Goal: Information Seeking & Learning: Learn about a topic

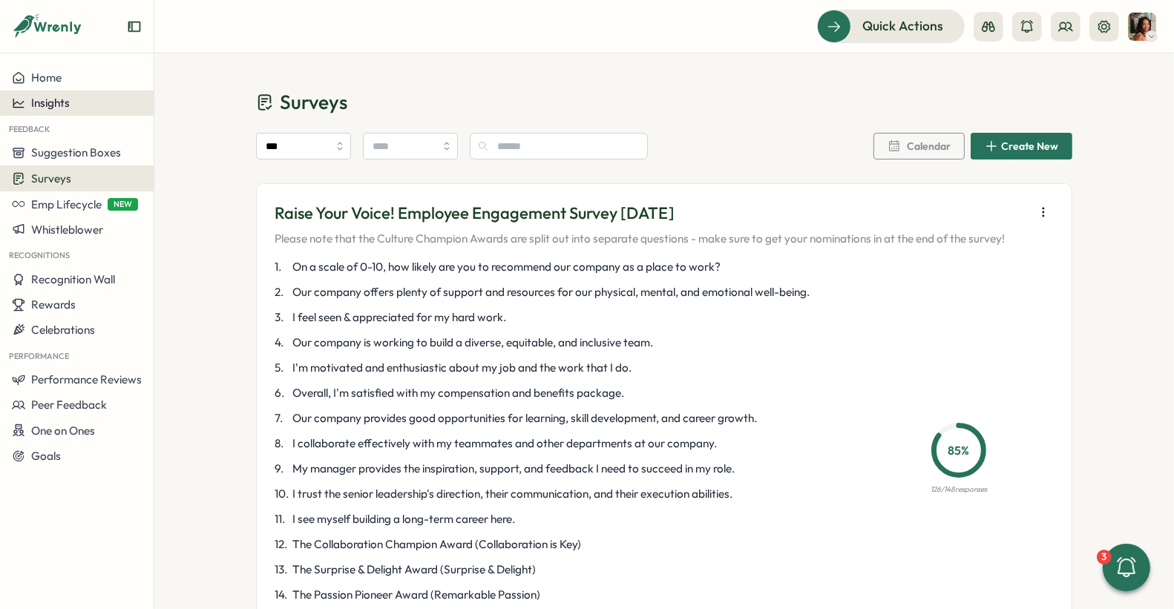
click at [40, 98] on span "Insights" at bounding box center [50, 103] width 39 height 14
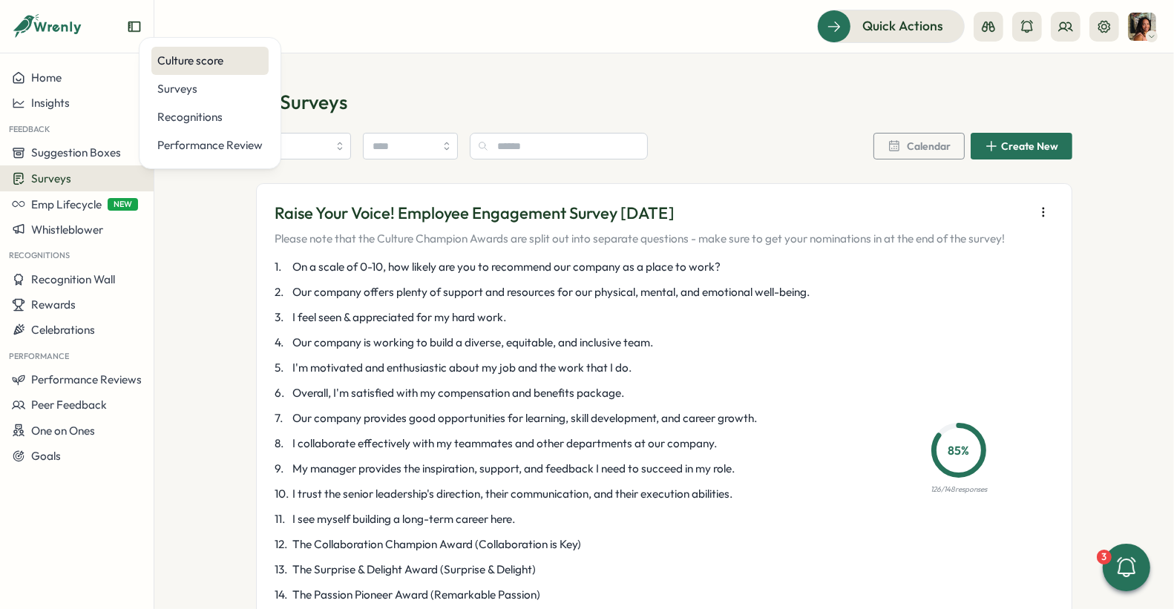
click at [214, 65] on div "Culture score" at bounding box center [209, 61] width 105 height 16
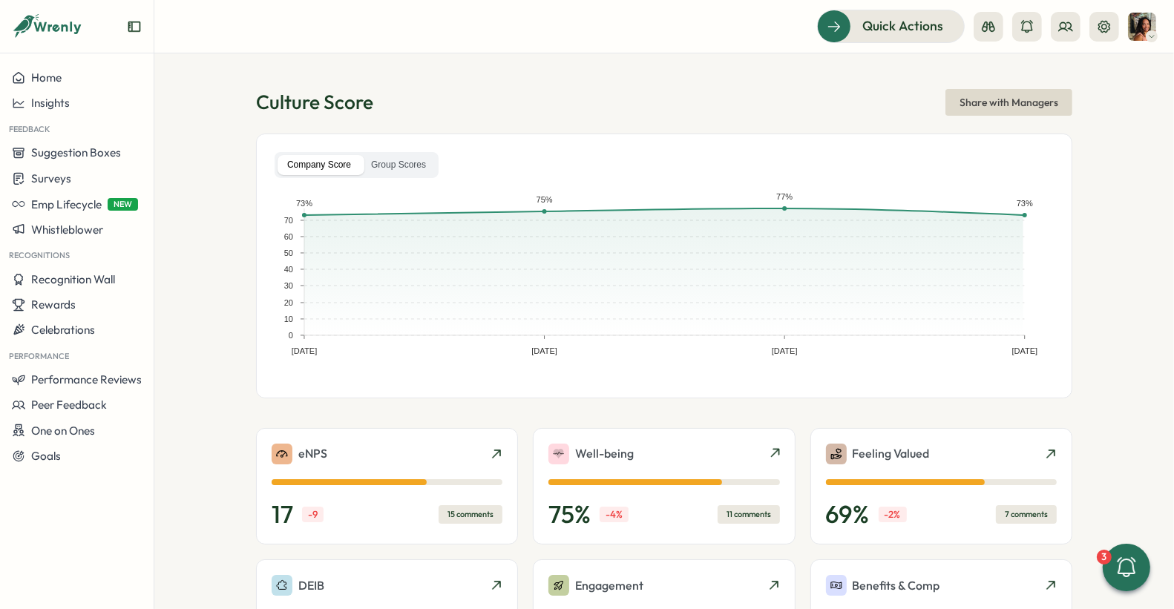
click at [414, 145] on div "Company Score Group Scores Nov 26, 24 Feb 25, 25 Jun 01, 25 Sep 08, 25 0 10 20 …" at bounding box center [664, 266] width 816 height 265
click at [412, 160] on label "Group Scores" at bounding box center [398, 165] width 74 height 20
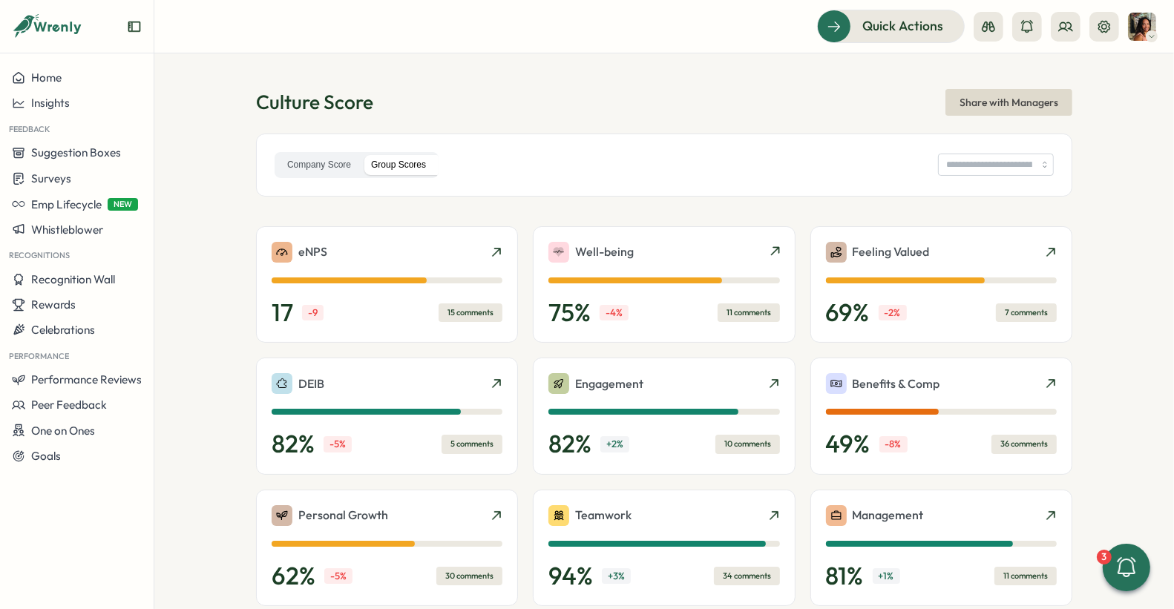
type input "**********"
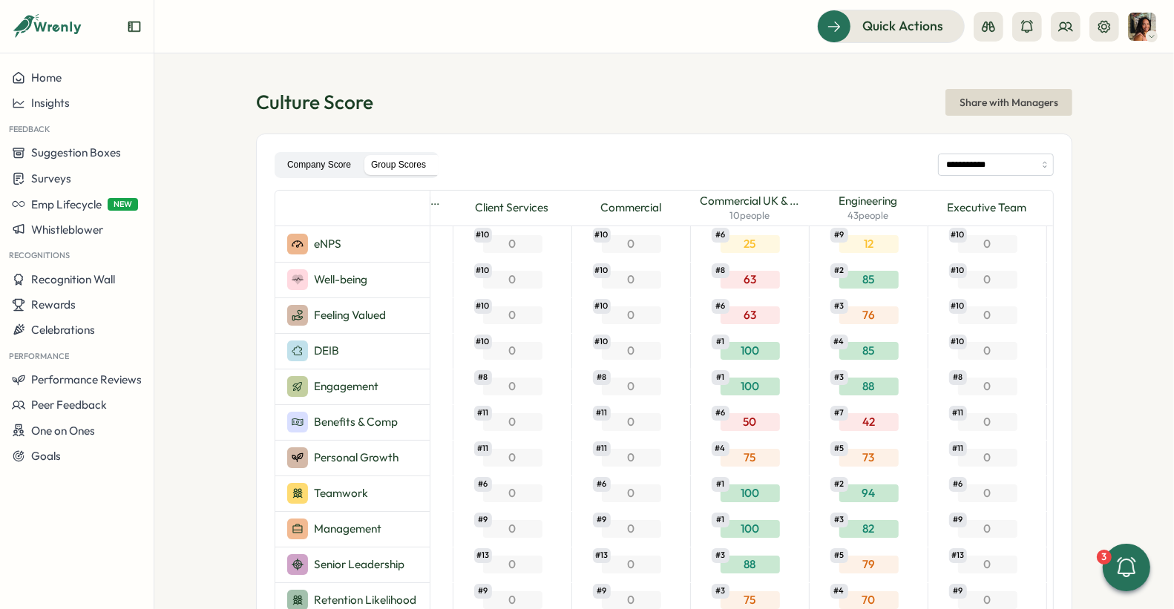
click at [330, 162] on label "Company Score" at bounding box center [319, 165] width 83 height 20
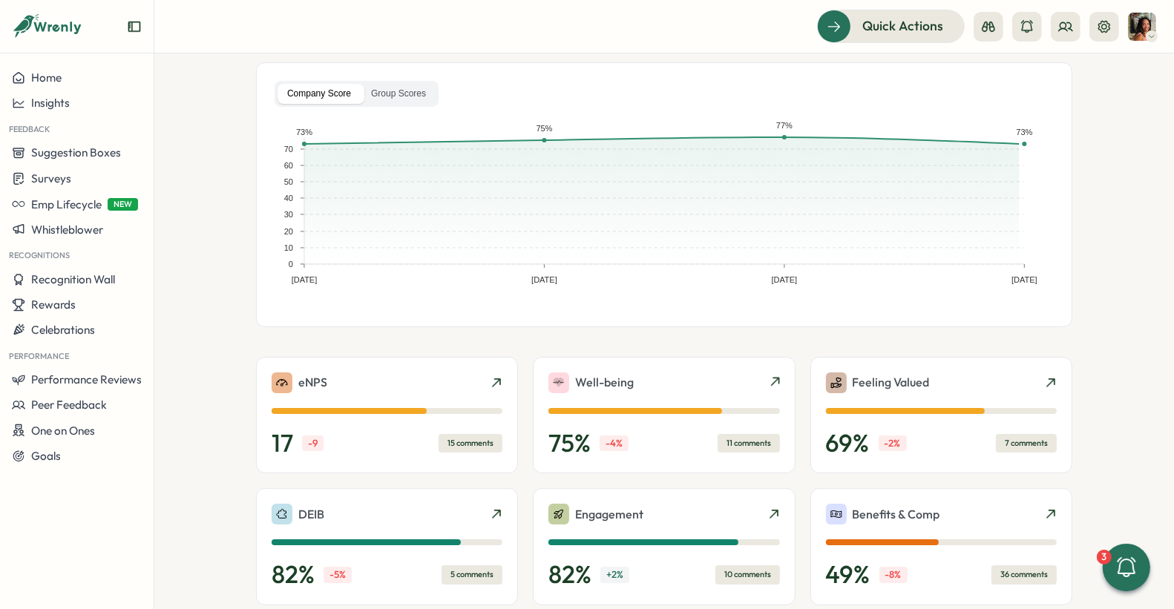
scroll to position [79, 0]
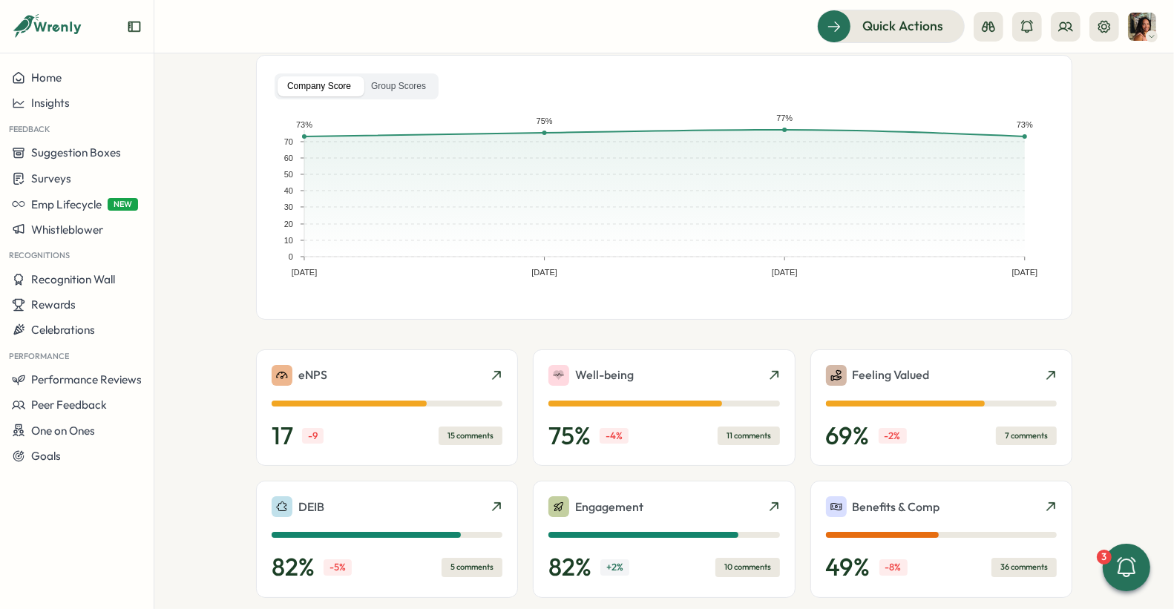
click at [1022, 138] on rect at bounding box center [665, 206] width 780 height 190
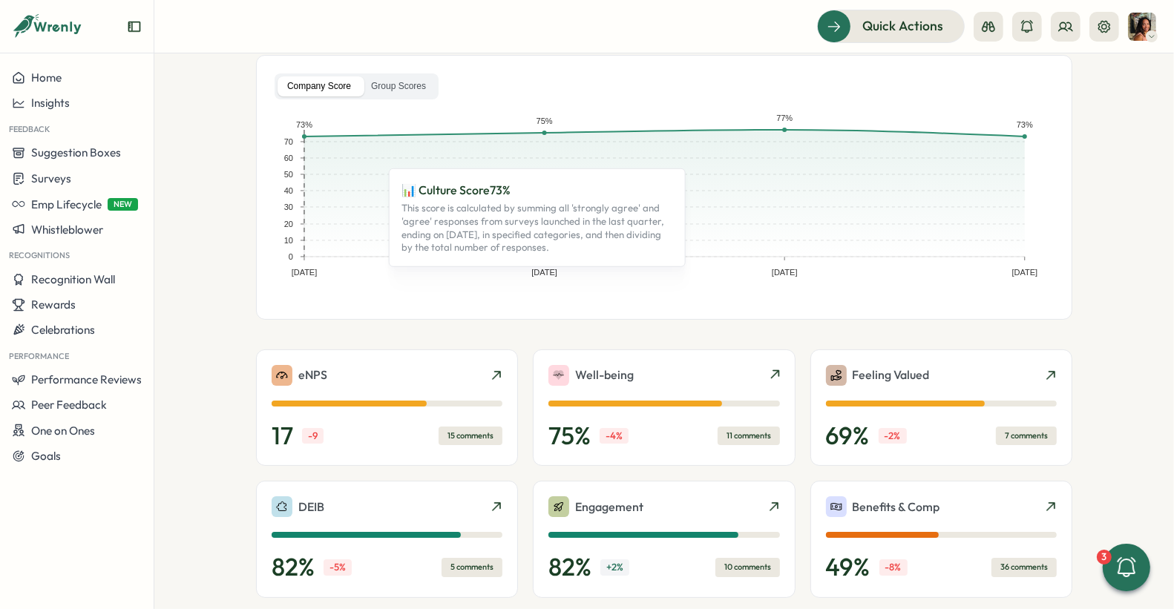
scroll to position [0, 0]
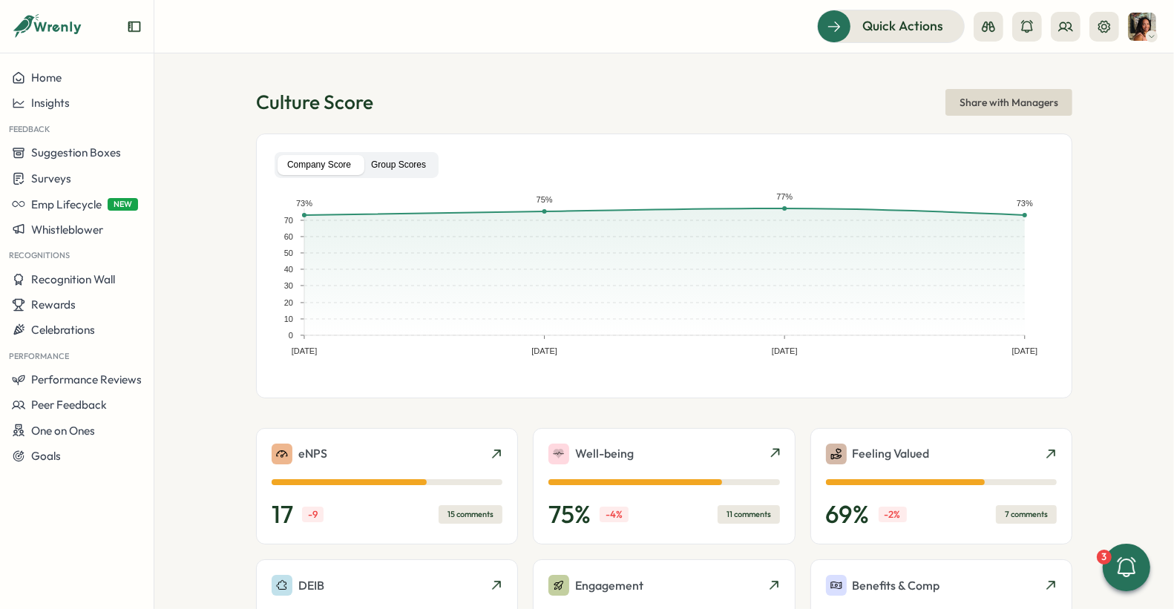
click at [380, 170] on label "Group Scores" at bounding box center [398, 165] width 74 height 20
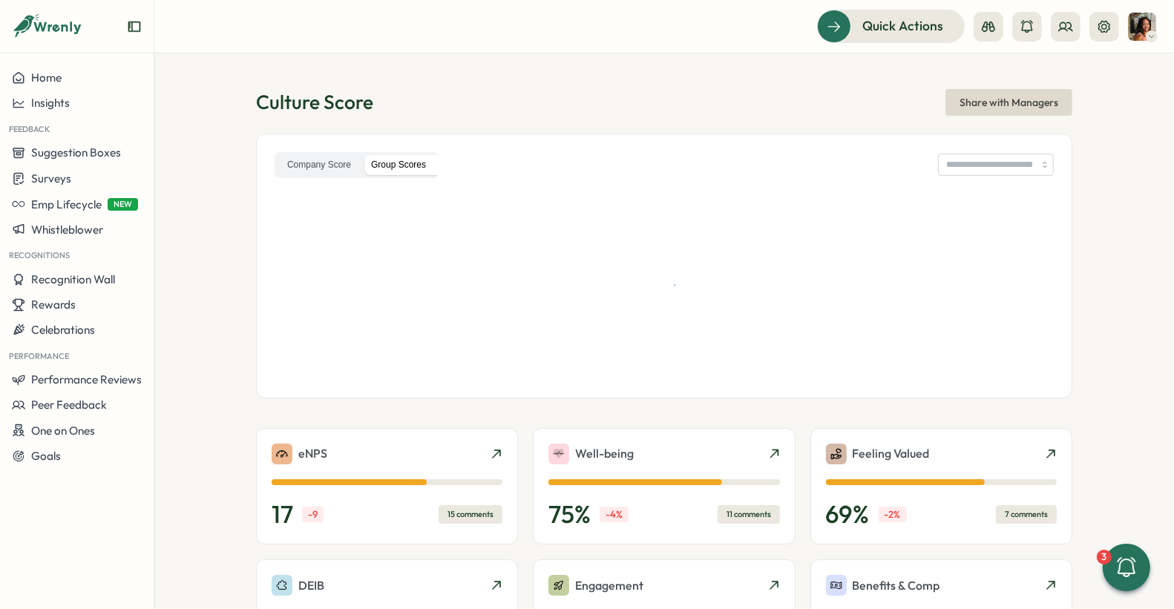
type input "**********"
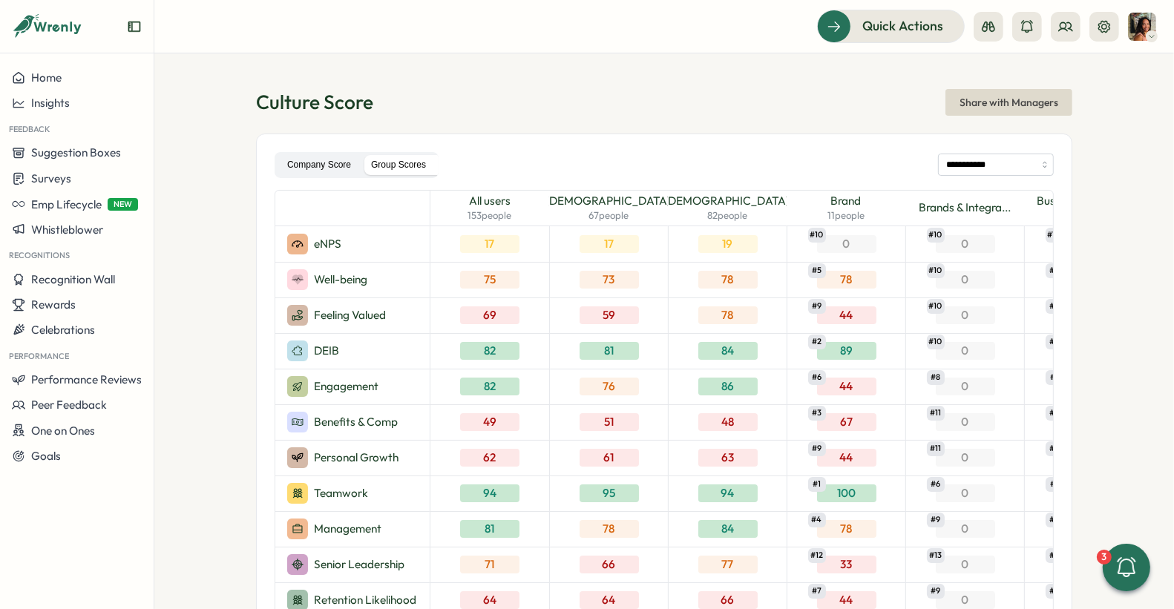
click at [319, 165] on label "Company Score" at bounding box center [319, 165] width 83 height 20
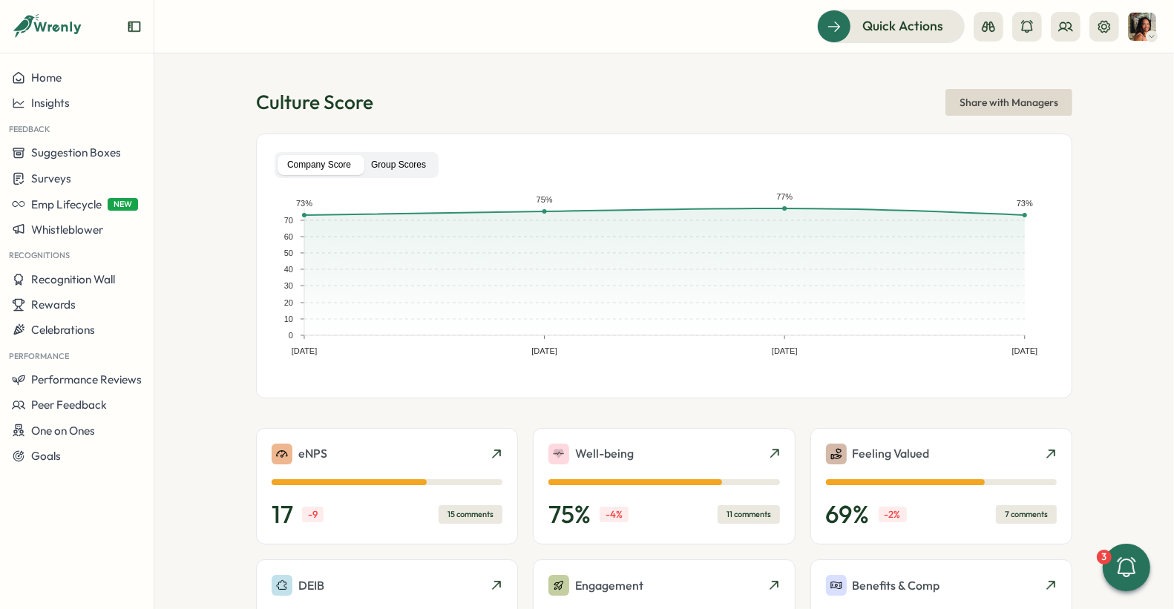
click at [382, 163] on label "Group Scores" at bounding box center [398, 165] width 74 height 20
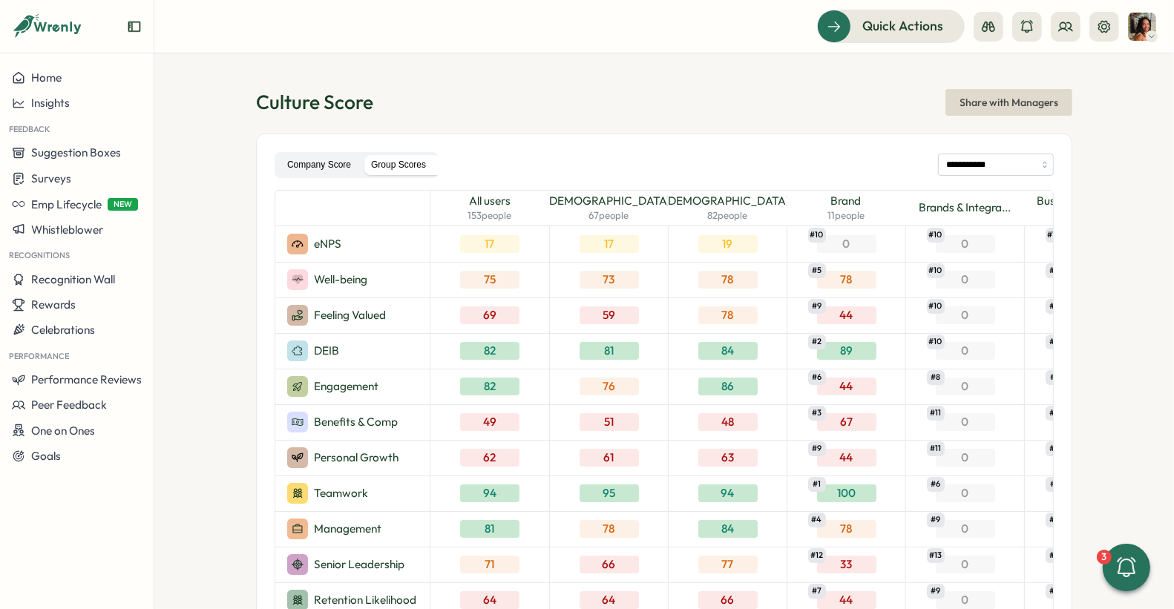
click at [327, 163] on label "Company Score" at bounding box center [319, 165] width 83 height 20
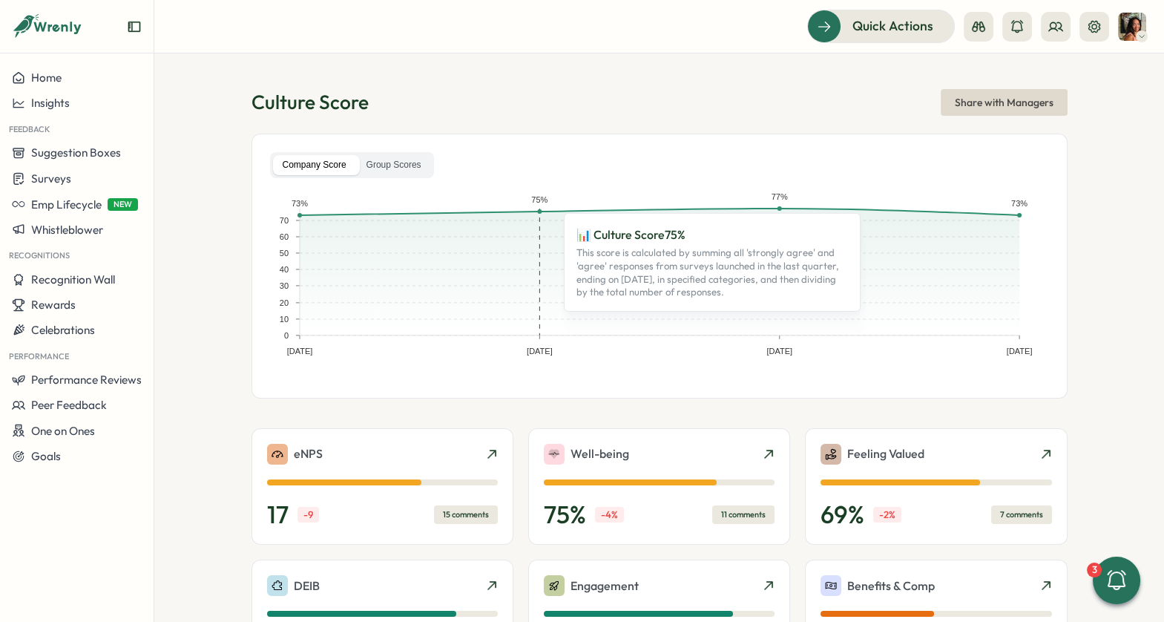
scroll to position [407, 0]
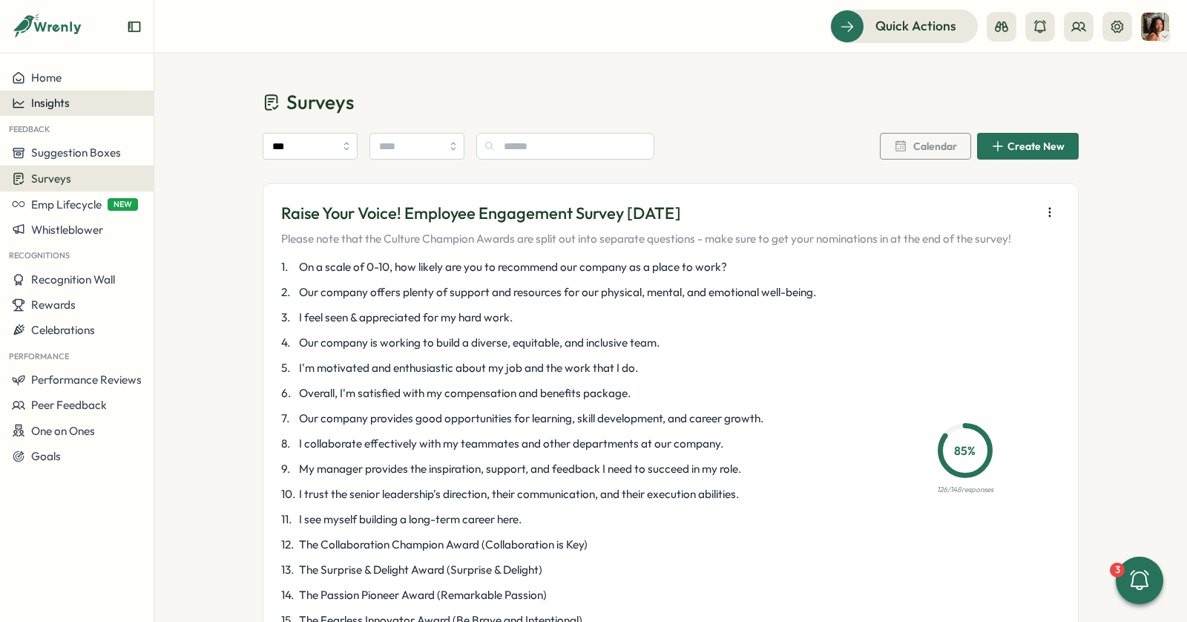
click at [59, 102] on span "Insights" at bounding box center [50, 103] width 39 height 14
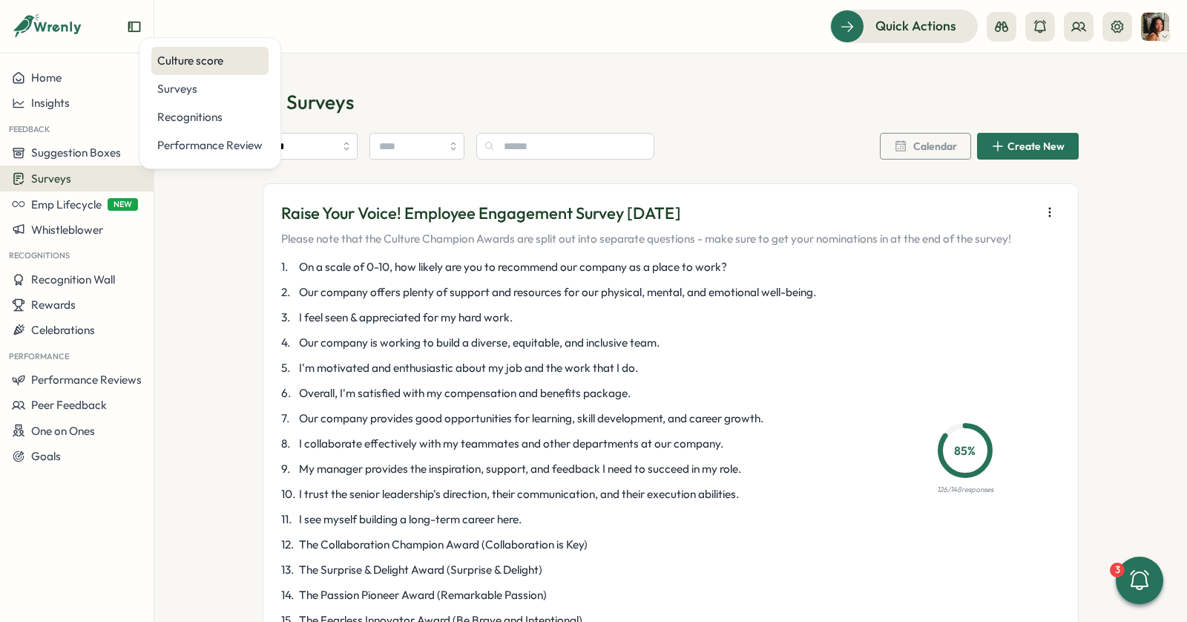
click at [180, 70] on div "Culture score" at bounding box center [209, 61] width 117 height 28
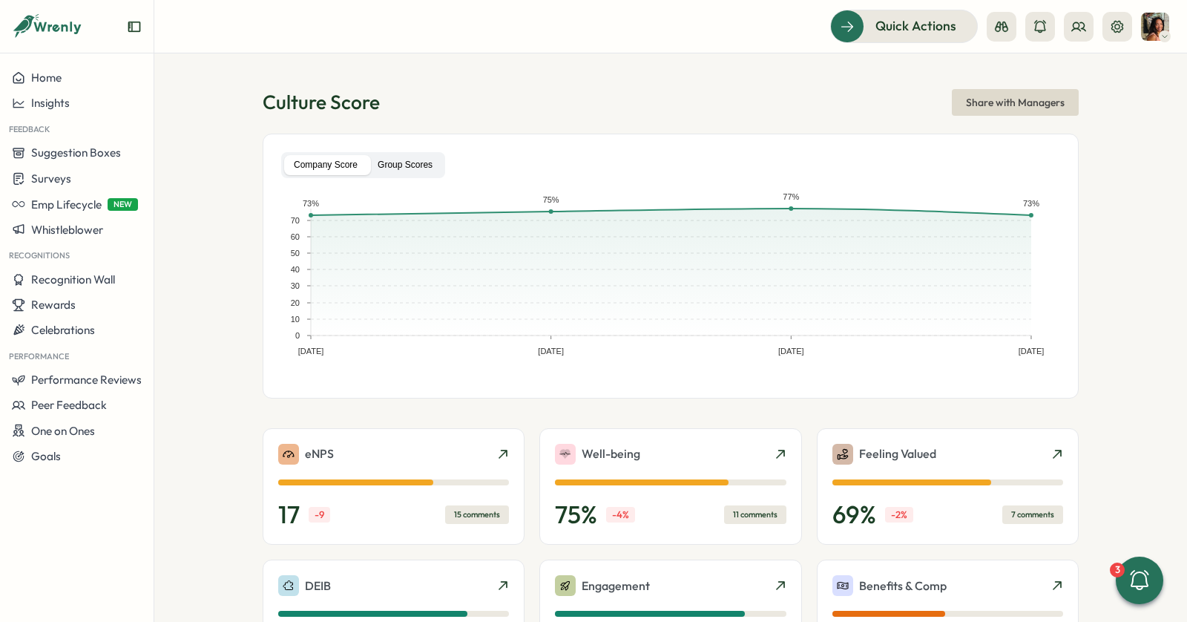
click at [410, 158] on label "Group Scores" at bounding box center [405, 165] width 74 height 20
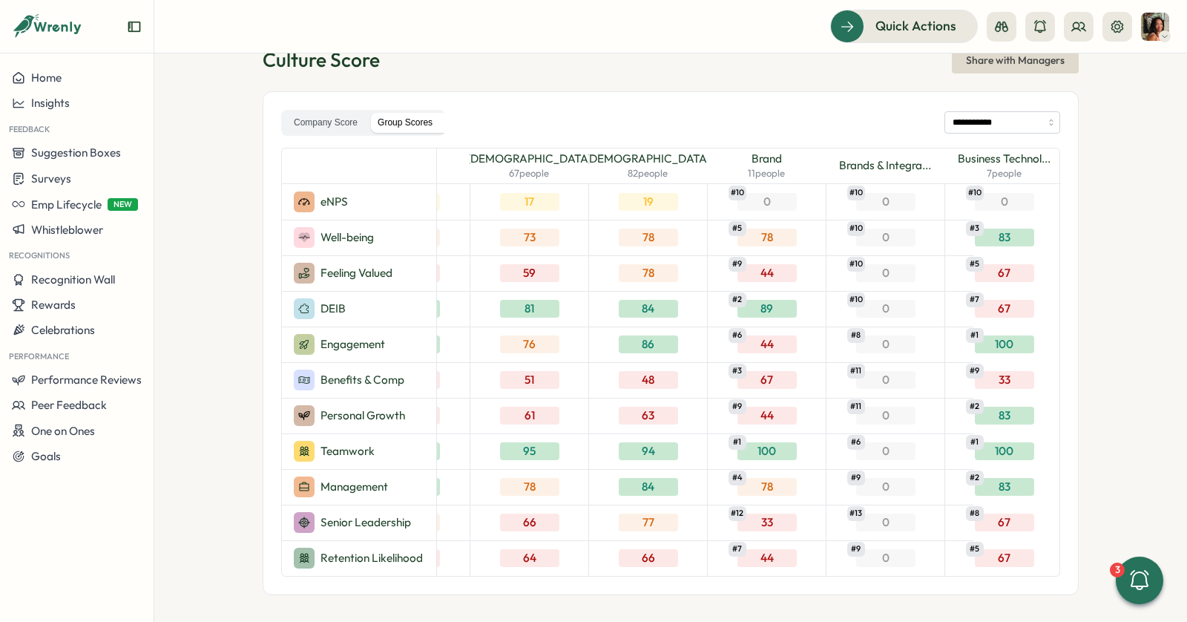
scroll to position [0, 114]
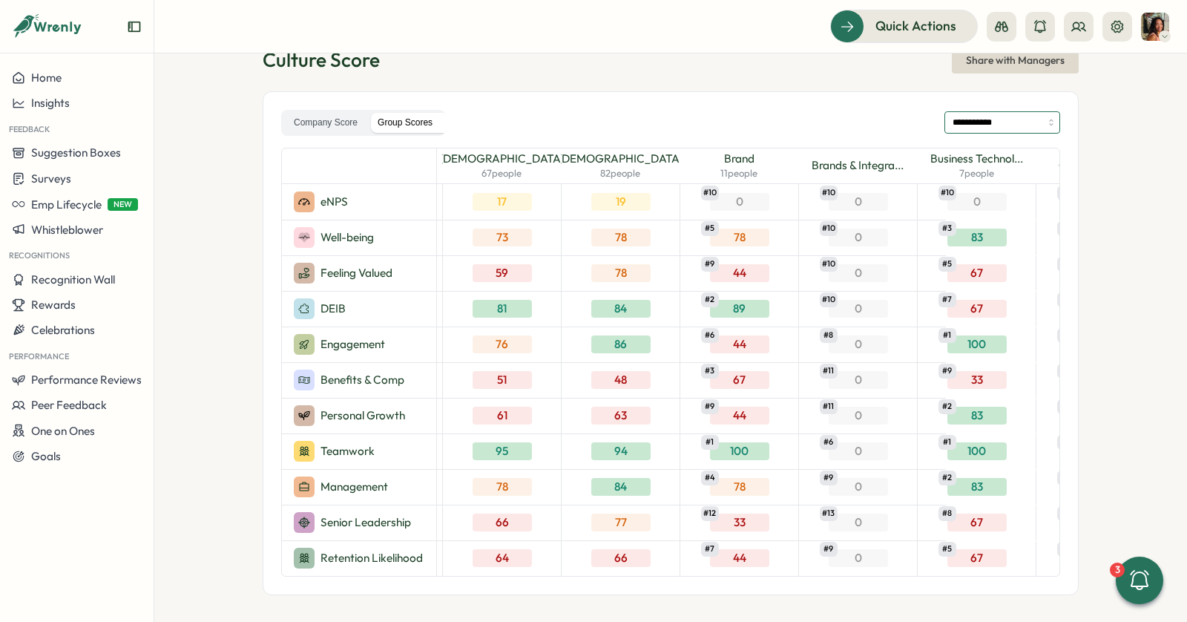
click at [967, 119] on input "**********" at bounding box center [1003, 122] width 116 height 22
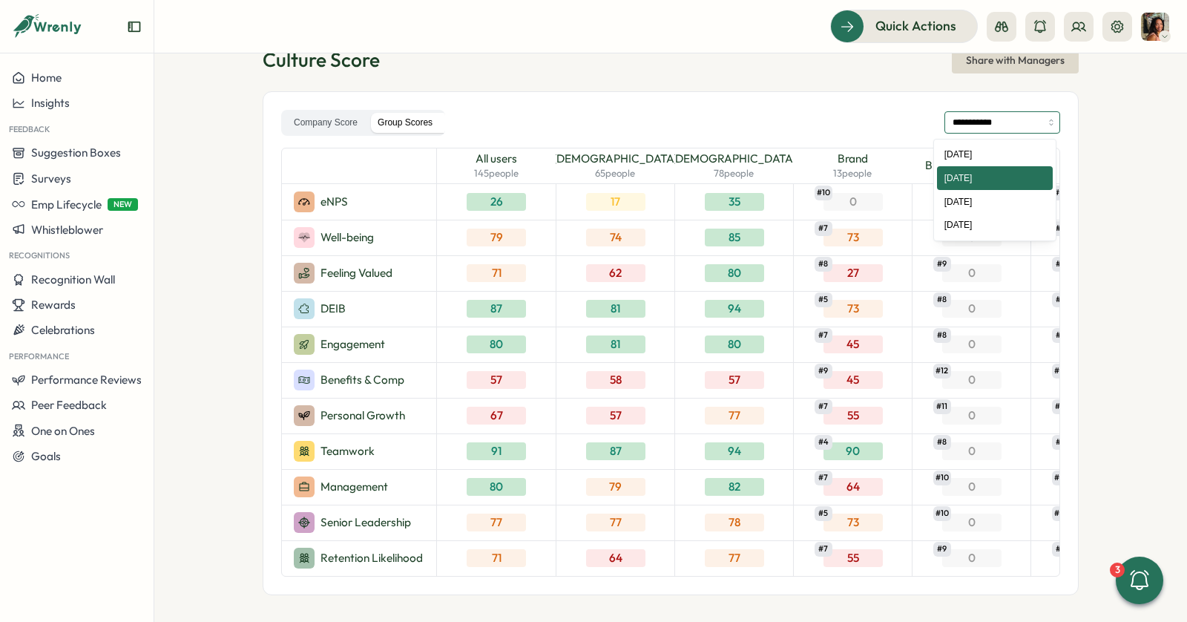
click at [971, 128] on input "**********" at bounding box center [1003, 122] width 116 height 22
type input "**********"
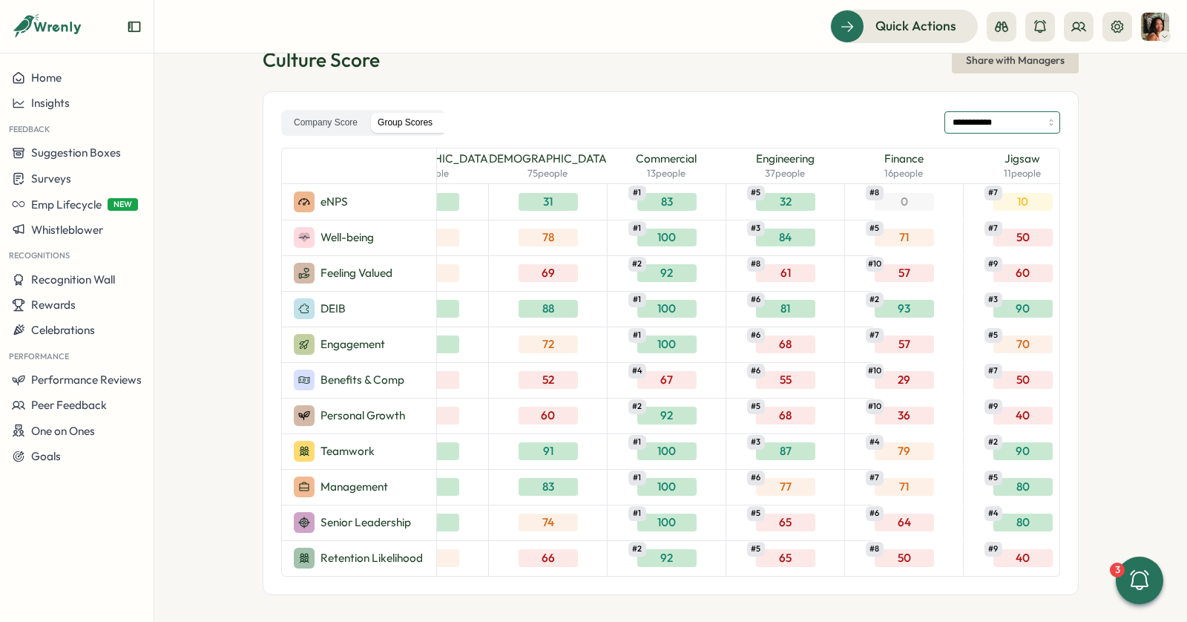
scroll to position [0, 0]
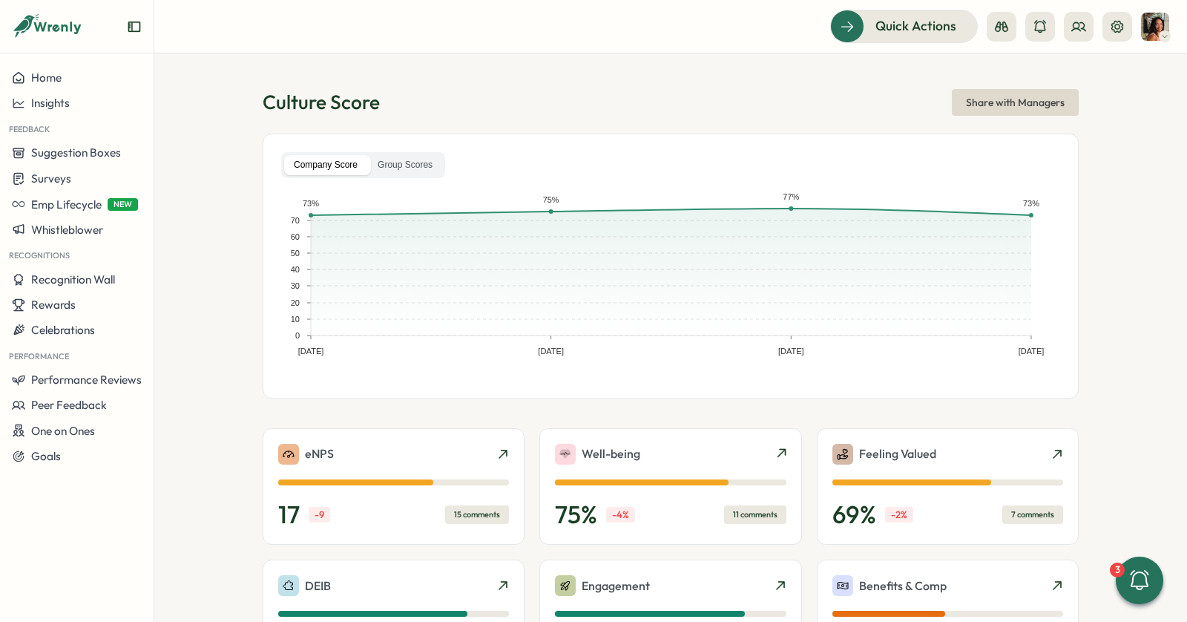
click at [399, 153] on div "Company Score Group Scores" at bounding box center [363, 165] width 164 height 26
click at [398, 165] on label "Group Scores" at bounding box center [405, 165] width 74 height 20
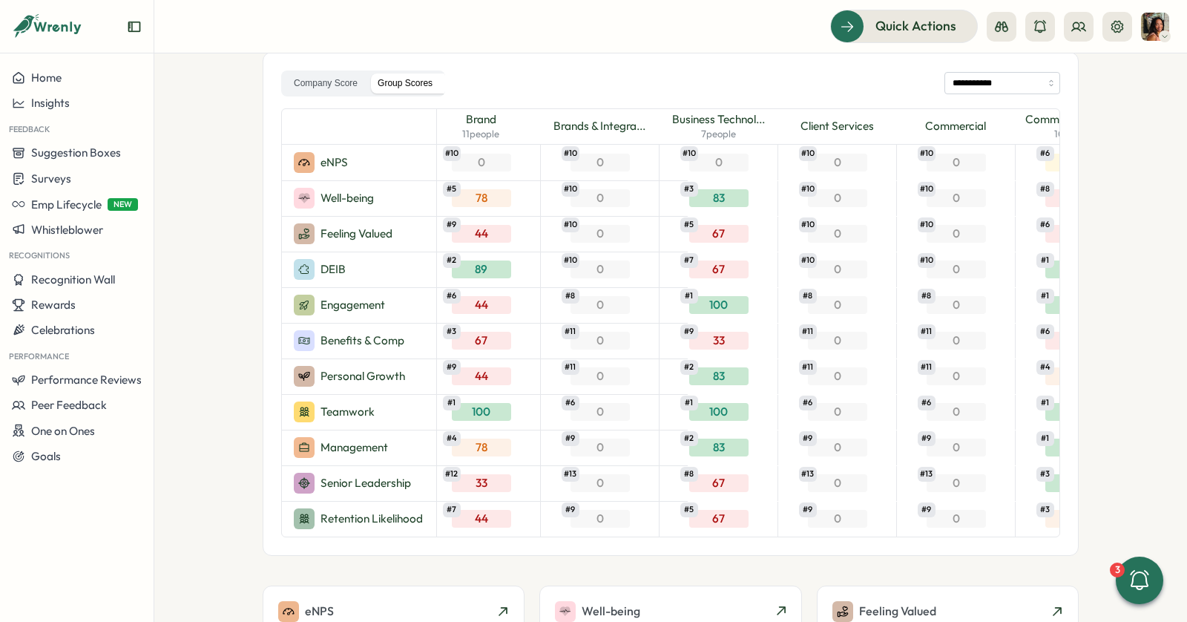
scroll to position [0, 366]
